Goal: Complete application form: Complete application form

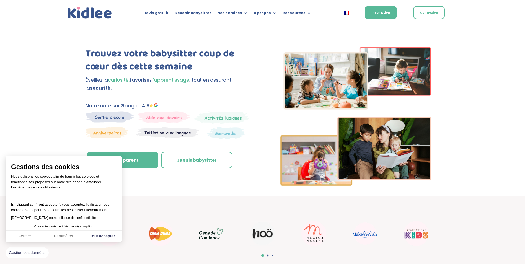
click at [112, 118] on img at bounding box center [110, 116] width 48 height 11
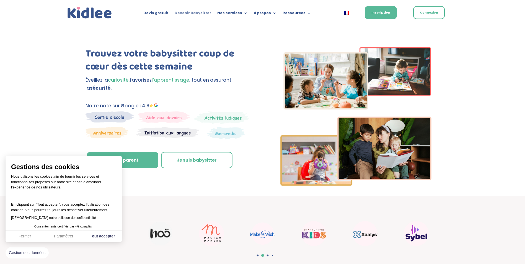
click at [202, 12] on link "Devenir Babysitter" at bounding box center [193, 14] width 37 height 6
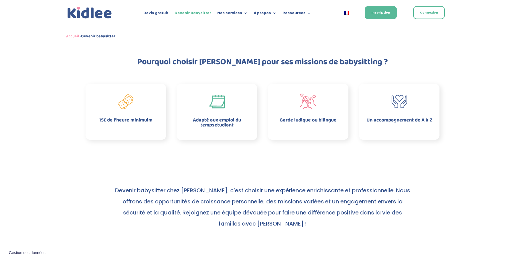
scroll to position [55, 0]
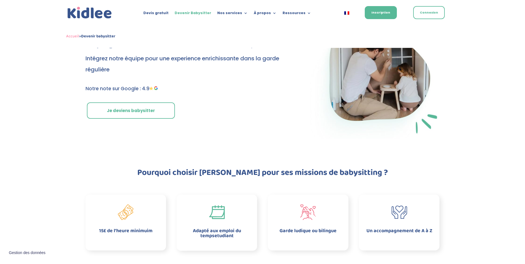
click at [131, 115] on link "Je deviens babysitter" at bounding box center [131, 110] width 88 height 17
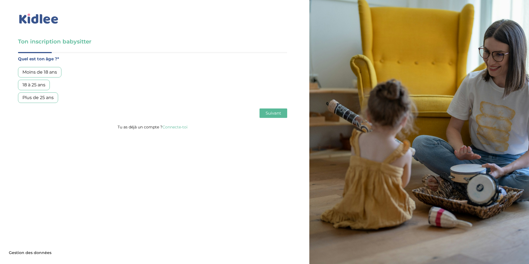
click at [41, 99] on div "Plus de 25 ans" at bounding box center [38, 97] width 40 height 11
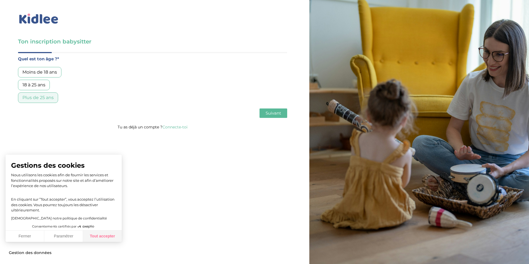
click at [110, 235] on button "Tout accepter" at bounding box center [102, 237] width 39 height 12
checkbox input "true"
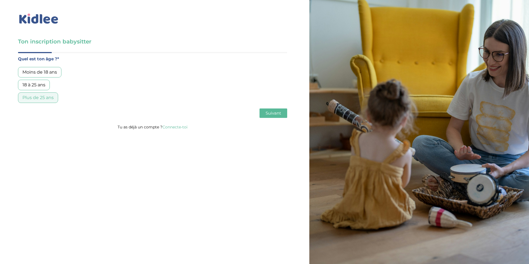
click at [265, 115] on button "Suivant" at bounding box center [274, 113] width 28 height 9
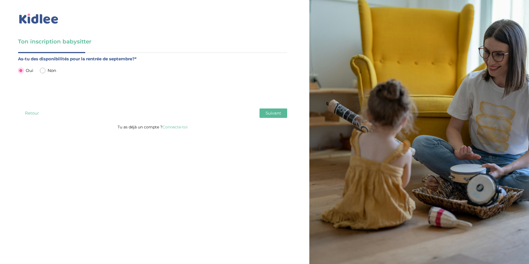
click at [281, 111] on span "Suivant" at bounding box center [274, 112] width 16 height 5
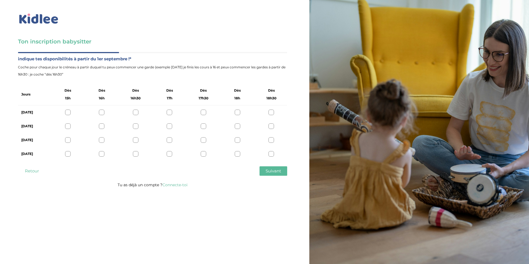
click at [66, 112] on div at bounding box center [68, 113] width 6 height 6
click at [67, 112] on icon at bounding box center [68, 112] width 4 height 4
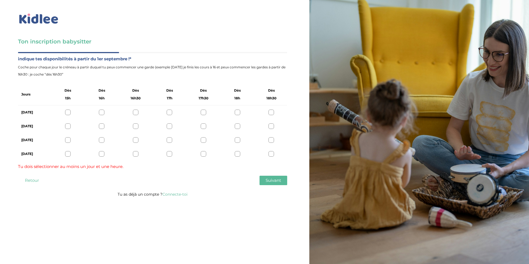
click at [67, 112] on div at bounding box center [68, 113] width 6 height 6
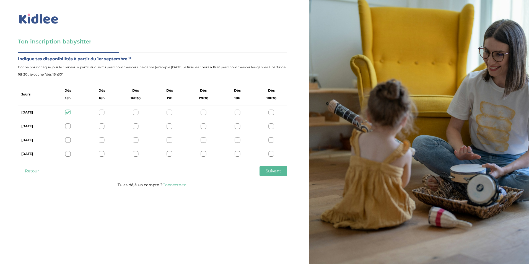
click at [68, 126] on div at bounding box center [68, 126] width 6 height 6
click at [68, 137] on div "Jeudi" at bounding box center [152, 140] width 269 height 14
click at [68, 141] on div at bounding box center [68, 140] width 6 height 6
click at [69, 151] on div at bounding box center [68, 154] width 6 height 6
click at [270, 112] on div at bounding box center [272, 113] width 6 height 6
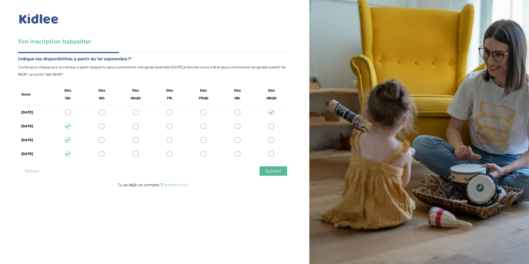
click at [270, 112] on icon at bounding box center [271, 112] width 4 height 4
click at [68, 113] on div at bounding box center [68, 113] width 6 height 6
click at [274, 172] on span "Suivant" at bounding box center [274, 170] width 16 height 5
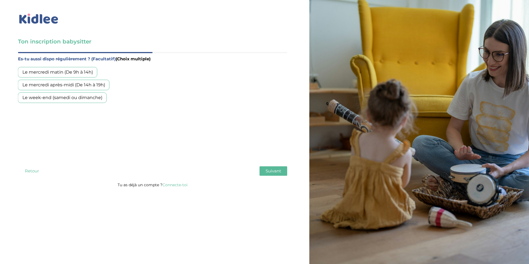
click at [68, 86] on div "Le mercredi après-midi (De 14h à 19h)" at bounding box center [64, 85] width 92 height 11
click at [74, 99] on div "Le week-end (samedi ou dimanche)" at bounding box center [62, 97] width 89 height 11
click at [275, 172] on span "Suivant" at bounding box center [274, 170] width 16 height 5
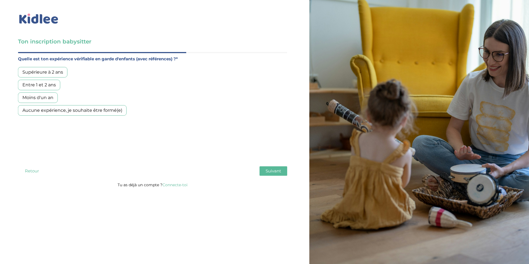
click at [45, 99] on div "Moins d'un an" at bounding box center [38, 97] width 40 height 11
click at [278, 171] on span "Suivant" at bounding box center [274, 170] width 16 height 5
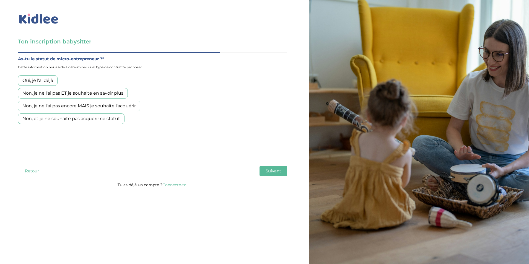
click at [92, 92] on div "Non, je ne l'ai pas ET je souhaite en savoir plus" at bounding box center [73, 93] width 110 height 11
click at [280, 172] on span "Suivant" at bounding box center [274, 170] width 16 height 5
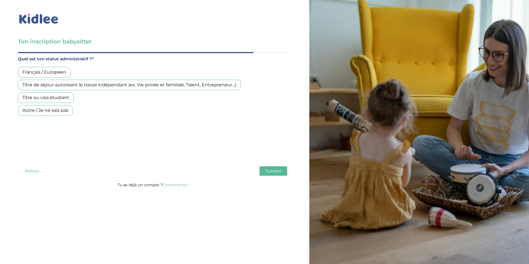
click at [63, 71] on div "Français / Européen" at bounding box center [44, 72] width 53 height 11
click at [51, 112] on div "Autre / Je ne sais pas" at bounding box center [45, 110] width 55 height 11
click at [52, 75] on div "Français / Européen" at bounding box center [44, 72] width 53 height 11
click at [282, 170] on button "Suivant" at bounding box center [274, 170] width 28 height 9
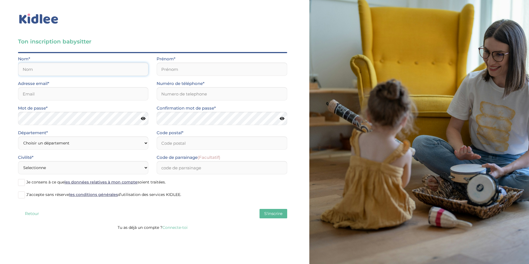
click at [28, 69] on input "text" at bounding box center [83, 69] width 130 height 13
type input "SAINT HONORE"
type input "Marie Thèrese"
type input "mariesthonore@yahoo.fr"
type input "93200"
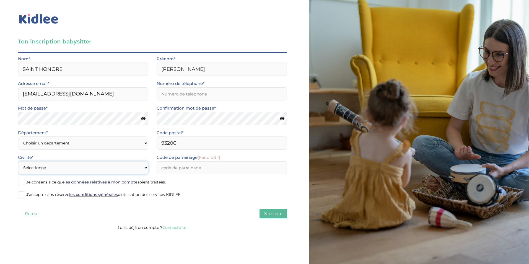
click at [104, 169] on select "Selectionne Mr Mme" at bounding box center [83, 167] width 130 height 13
select select "1"
click at [18, 161] on select "Selectionne Mr Mme" at bounding box center [83, 167] width 130 height 13
click at [146, 145] on select "Choisir un département Paris (75) Hauts-de-Seine (92) Yvelines (78) Val-de-Marn…" at bounding box center [83, 142] width 130 height 13
select select "93"
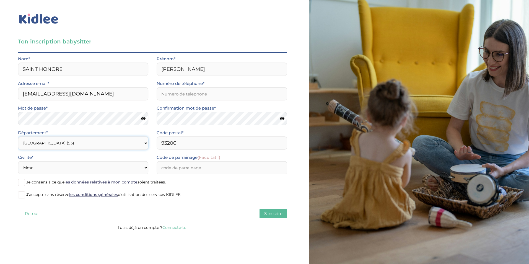
click at [18, 136] on select "Choisir un département Paris (75) Hauts-de-Seine (92) Yvelines (78) Val-de-Marn…" at bounding box center [83, 142] width 130 height 13
click at [142, 119] on icon at bounding box center [143, 119] width 5 height 4
click at [200, 94] on input "Numéro de téléphone*" at bounding box center [222, 93] width 130 height 13
type input "0758308754"
click at [224, 166] on input "Code de parrainage (Facultatif)" at bounding box center [222, 167] width 130 height 13
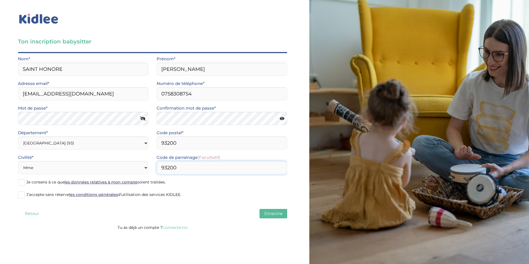
type input "93200"
click at [281, 219] on div "Quel est ton âge ?* Moins de 18 ans 18 à 25 ans Plus de 25 ans As-tu des dispon…" at bounding box center [152, 138] width 269 height 172
click at [277, 212] on span "S'inscrire" at bounding box center [273, 213] width 18 height 5
click at [271, 215] on span "S'inscrire" at bounding box center [273, 213] width 18 height 5
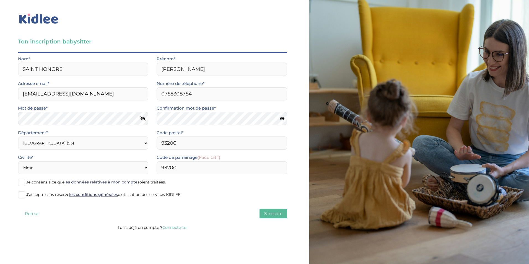
click at [271, 215] on span "S'inscrire" at bounding box center [273, 213] width 18 height 5
click at [22, 182] on span at bounding box center [21, 182] width 7 height 7
click at [0, 0] on input "Je consens à ce que les données relatives à mon compte soient traitées." at bounding box center [0, 0] width 0 height 0
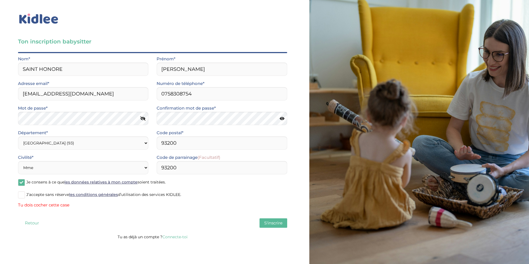
click at [22, 193] on span at bounding box center [21, 195] width 7 height 7
click at [0, 0] on input "J’accepte sans réserve les conditions générales d’utilisation des services KIDL…" at bounding box center [0, 0] width 0 height 0
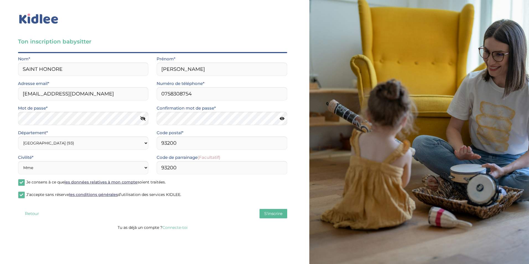
click at [279, 213] on span "S'inscrire" at bounding box center [273, 213] width 18 height 5
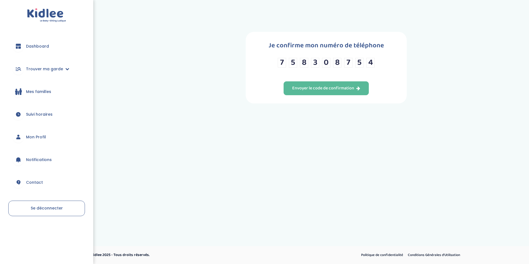
click at [347, 81] on div "Je confirme mon numéro de téléphone 7 5 8 3 0 8 7 5 4 Envoyer le code de confir…" at bounding box center [326, 68] width 161 height 72
click at [346, 85] on div "Envoyer le code de confirmation" at bounding box center [326, 88] width 68 height 6
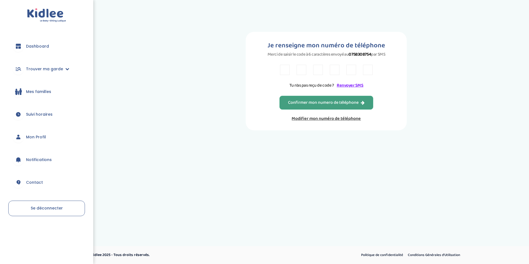
click at [353, 104] on div "Confirmer mon numero de téléphone" at bounding box center [326, 103] width 77 height 6
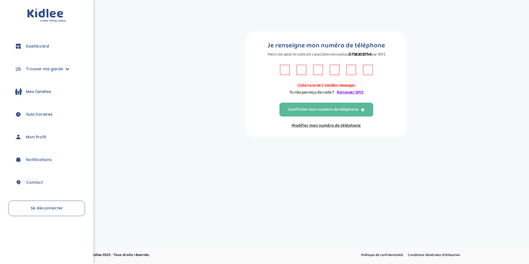
click at [284, 70] on input "text" at bounding box center [285, 70] width 10 height 10
click at [285, 70] on input "text" at bounding box center [285, 70] width 10 height 10
type input "Y"
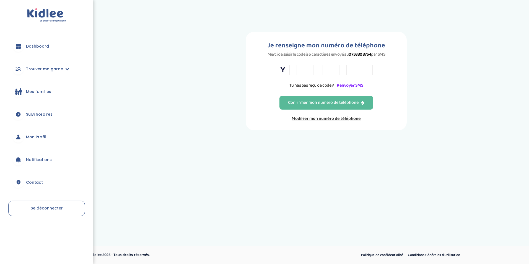
type input "W"
type input "F"
type input "L"
type input "7"
type input "9"
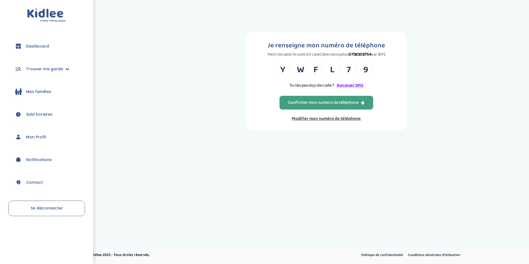
click at [323, 106] on button "Confirmer mon numero de téléphone" at bounding box center [327, 103] width 94 height 14
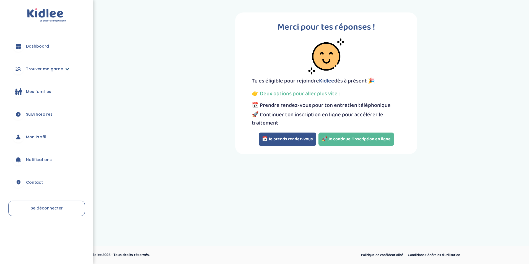
click at [64, 71] on link "Trouver ma garde" at bounding box center [46, 69] width 77 height 20
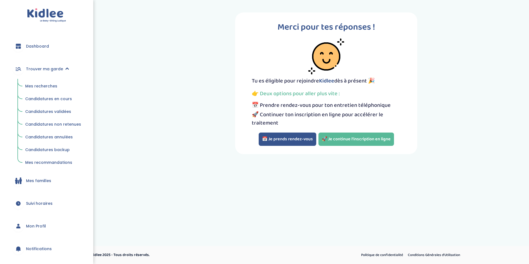
click at [294, 140] on button "📅 Je prends rendez-vous" at bounding box center [288, 139] width 58 height 13
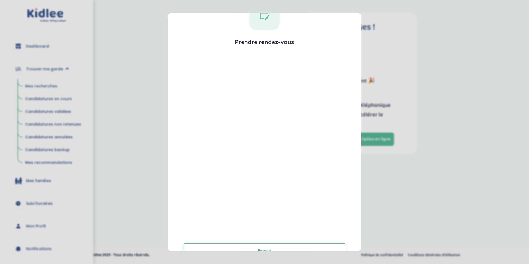
scroll to position [44, 0]
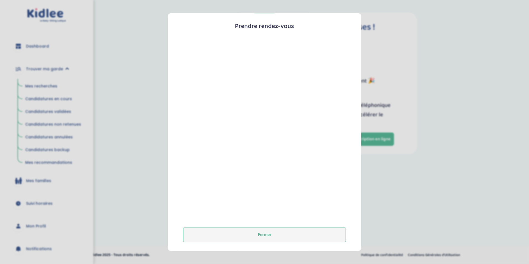
click at [268, 234] on button "Fermer" at bounding box center [264, 234] width 163 height 15
